Goal: Transaction & Acquisition: Book appointment/travel/reservation

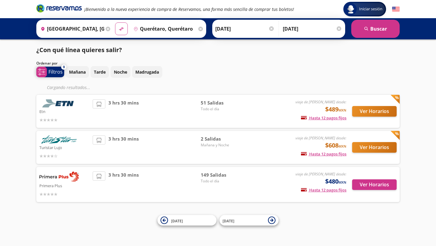
click at [57, 75] on span "system-uicons:filtering Filtros" at bounding box center [50, 72] width 28 height 11
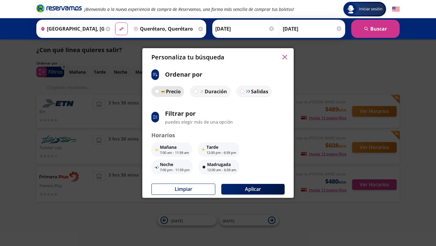
click at [158, 93] on label "Precio" at bounding box center [167, 91] width 33 height 11
click at [158, 93] on input "Precio" at bounding box center [157, 91] width 4 height 4
radio input "true"
click at [171, 147] on p "Mañana" at bounding box center [174, 147] width 29 height 6
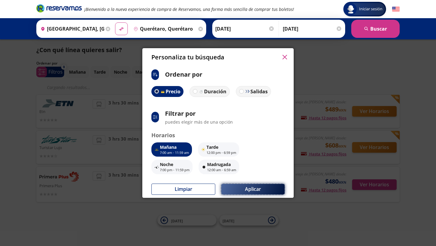
click at [248, 188] on button "Aplicar" at bounding box center [252, 189] width 63 height 11
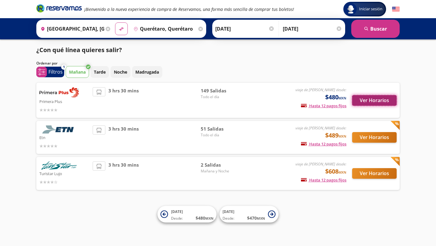
click at [376, 102] on button "Ver Horarios" at bounding box center [374, 100] width 44 height 11
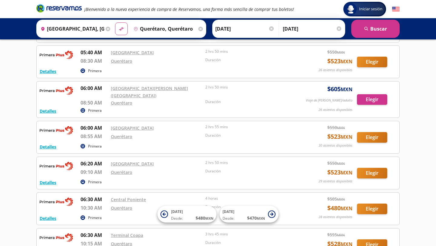
scroll to position [568, 0]
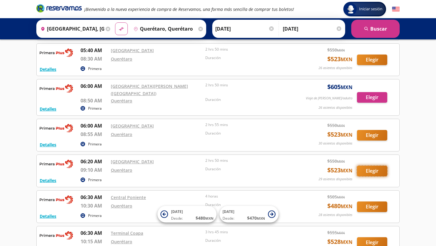
click at [365, 165] on button "Elegir" at bounding box center [372, 170] width 30 height 11
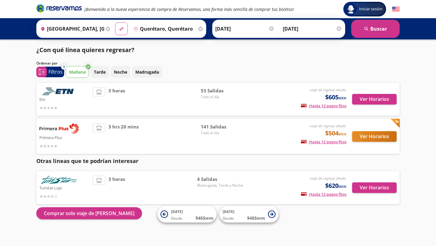
scroll to position [4, 0]
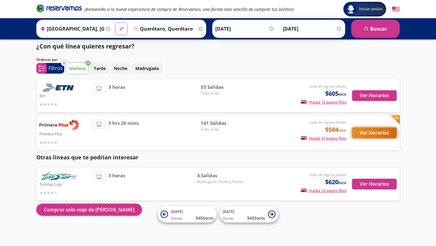
click at [366, 133] on button "Ver Horarios" at bounding box center [374, 132] width 44 height 11
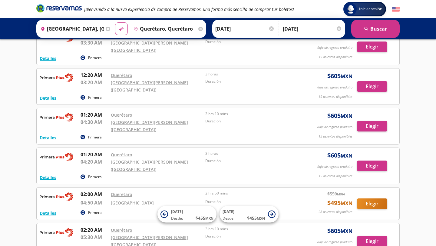
scroll to position [83, 0]
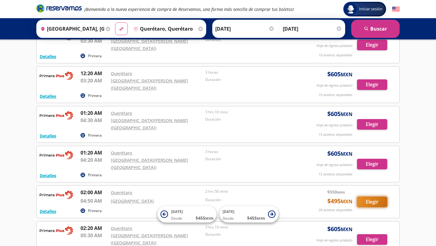
click at [371, 196] on button "Elegir" at bounding box center [372, 201] width 30 height 11
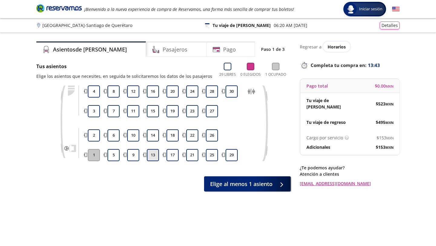
click at [152, 155] on button "13" at bounding box center [153, 155] width 12 height 12
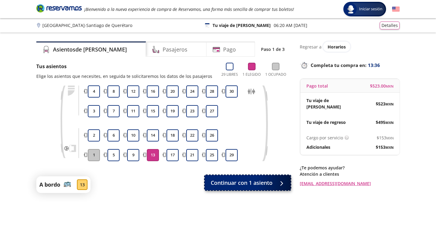
click at [270, 183] on span "Continuar con 1 asiento" at bounding box center [242, 182] width 62 height 8
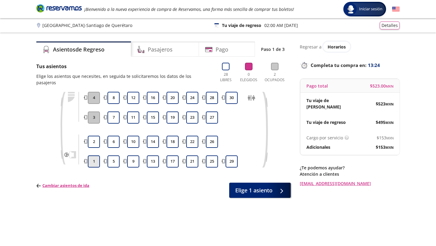
click at [96, 155] on button "1" at bounding box center [94, 161] width 12 height 12
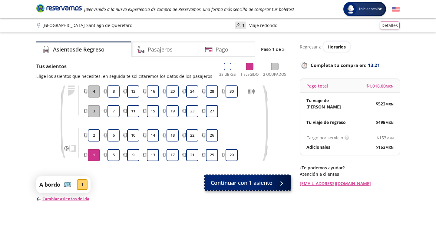
click at [247, 187] on button "Continuar con 1 asiento" at bounding box center [247, 182] width 86 height 15
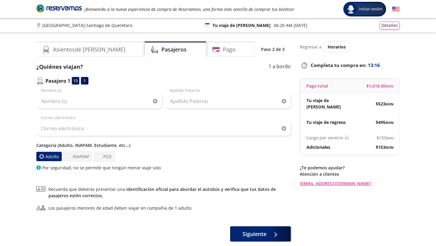
click at [46, 158] on label "Adulto" at bounding box center [49, 156] width 26 height 9
click at [44, 158] on input "Adulto" at bounding box center [42, 156] width 4 height 4
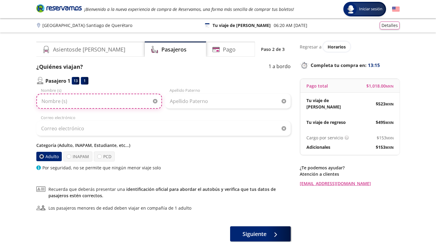
click at [107, 101] on input "Nombre (s)" at bounding box center [99, 100] width 126 height 15
type input "[PERSON_NAME]"
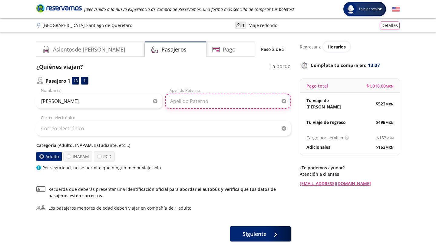
click at [187, 104] on input "Apellido Paterno" at bounding box center [228, 100] width 126 height 15
type input "[PERSON_NAME]"
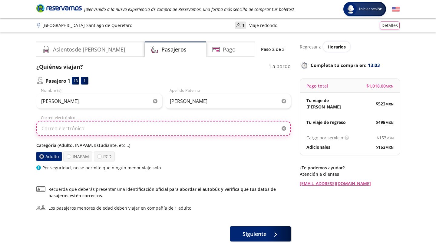
click at [165, 126] on input "Correo electrónico" at bounding box center [163, 128] width 254 height 15
type input "[EMAIL_ADDRESS][DOMAIN_NAME]"
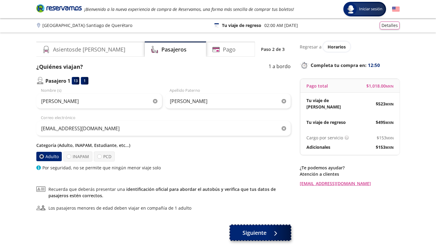
click at [253, 231] on span "Siguiente" at bounding box center [254, 232] width 24 height 8
